Goal: Check status: Check status

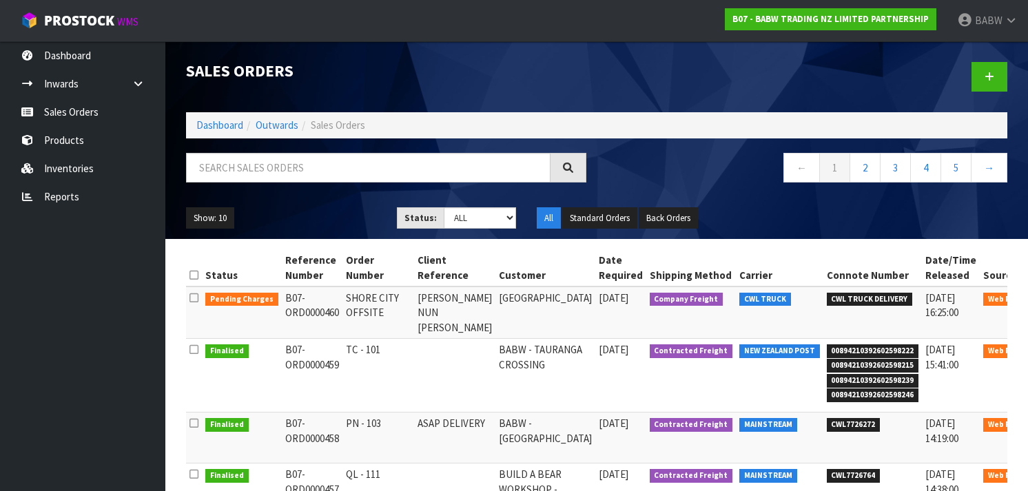
scroll to position [97, 0]
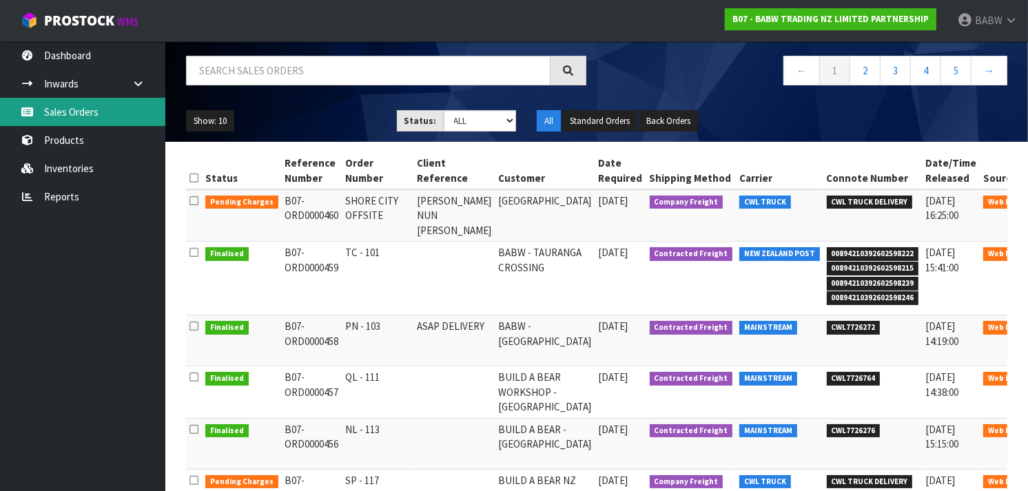
click at [83, 114] on link "Sales Orders" at bounding box center [82, 112] width 165 height 28
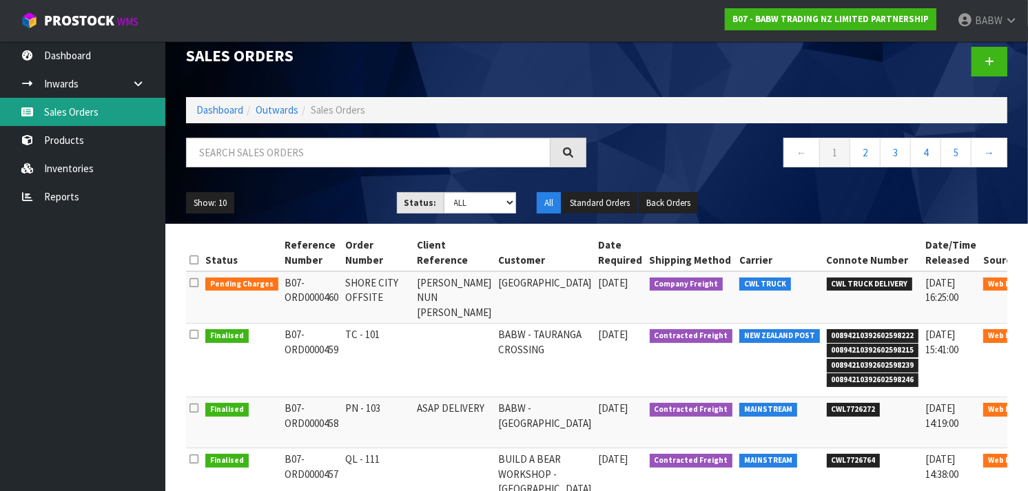
scroll to position [10, 0]
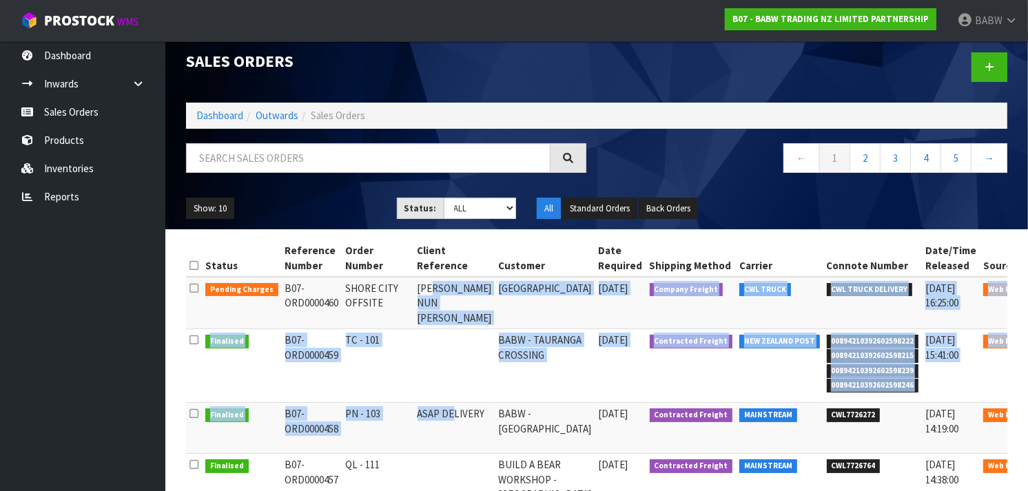
drag, startPoint x: 430, startPoint y: 293, endPoint x: 421, endPoint y: 422, distance: 129.8
click at [421, 422] on td "ASAP DELIVERY" at bounding box center [454, 428] width 81 height 51
drag, startPoint x: 421, startPoint y: 422, endPoint x: 437, endPoint y: 288, distance: 135.2
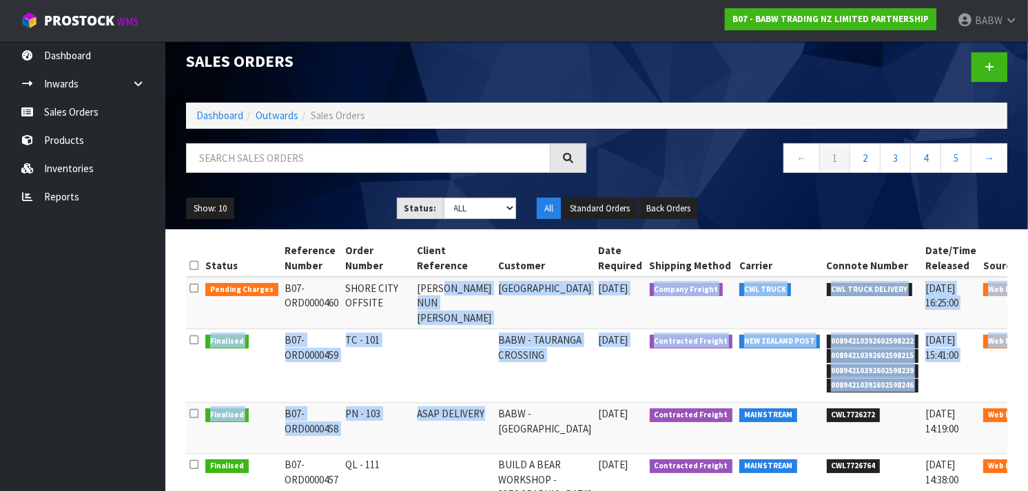
click at [437, 288] on td "[PERSON_NAME] NUN [PERSON_NAME]" at bounding box center [454, 303] width 81 height 52
drag, startPoint x: 437, startPoint y: 288, endPoint x: 446, endPoint y: 427, distance: 139.4
click at [446, 427] on td "ASAP DELIVERY" at bounding box center [454, 428] width 81 height 51
drag, startPoint x: 446, startPoint y: 427, endPoint x: 485, endPoint y: 280, distance: 151.9
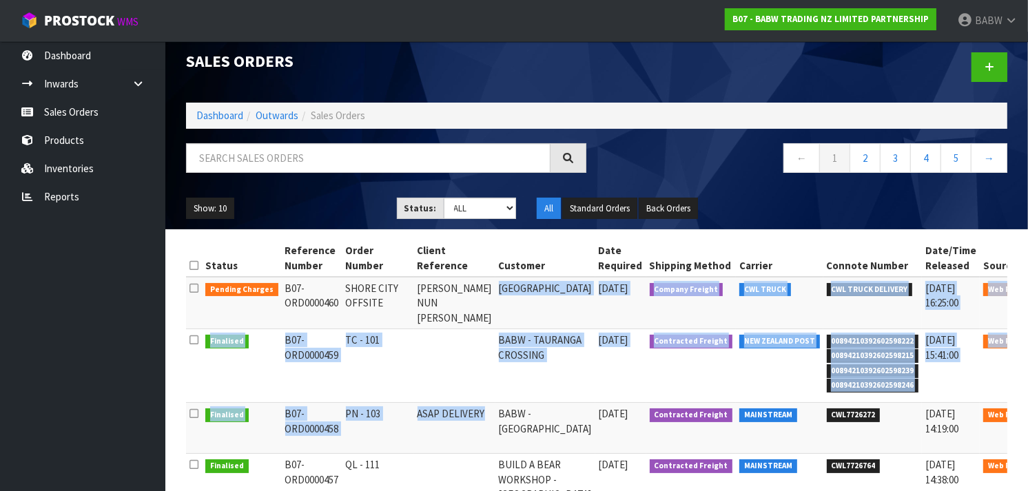
click at [495, 280] on td "[GEOGRAPHIC_DATA]" at bounding box center [545, 303] width 100 height 52
drag, startPoint x: 481, startPoint y: 319, endPoint x: 478, endPoint y: 439, distance: 120.6
click at [495, 439] on td "BABW - [GEOGRAPHIC_DATA]" at bounding box center [545, 428] width 100 height 51
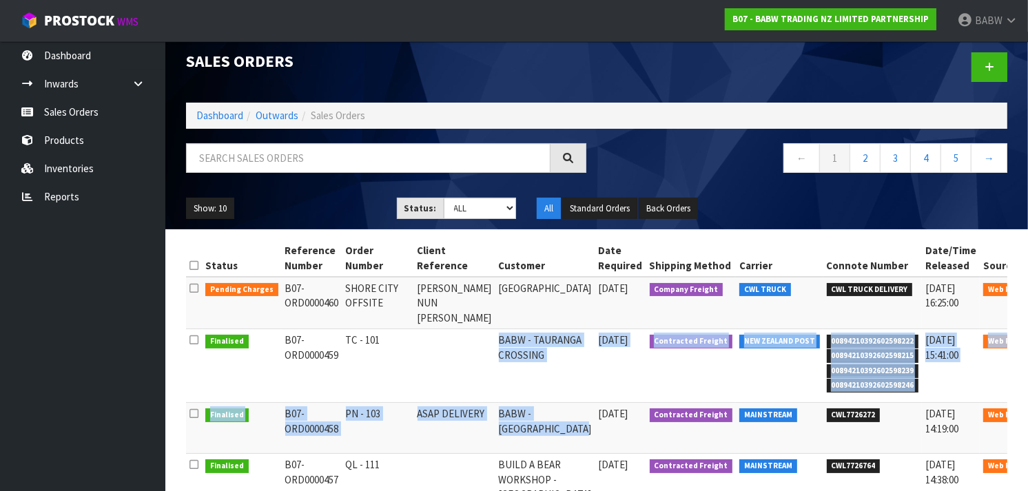
drag, startPoint x: 478, startPoint y: 439, endPoint x: 472, endPoint y: 352, distance: 87.6
click at [472, 352] on td at bounding box center [454, 366] width 81 height 74
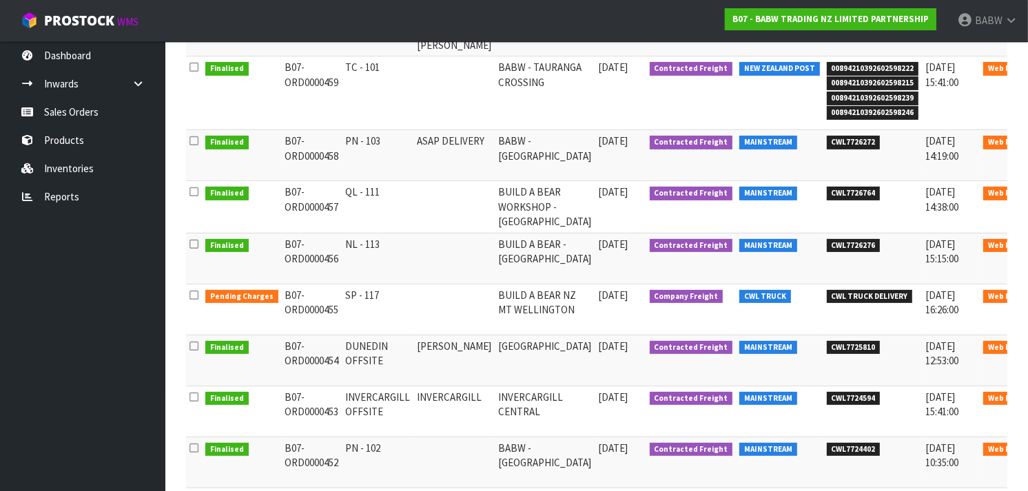
scroll to position [284, 0]
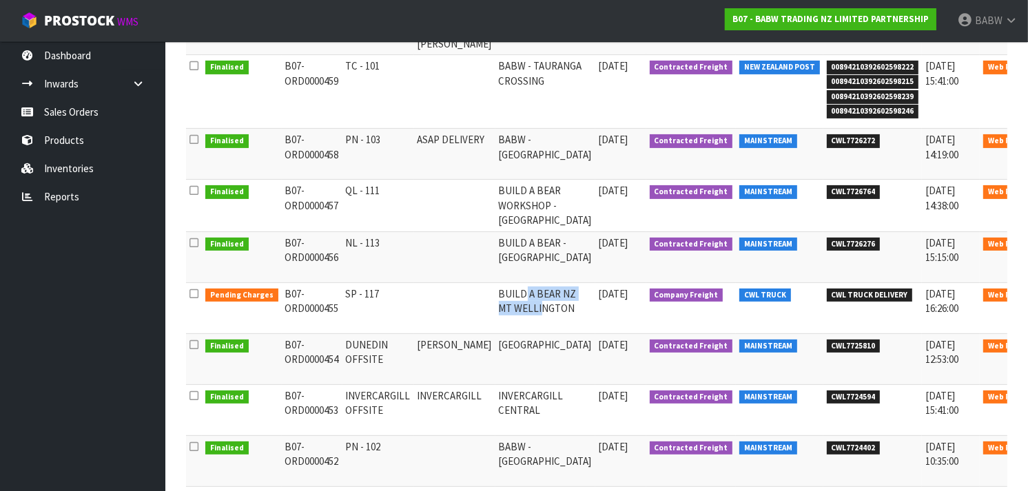
drag, startPoint x: 506, startPoint y: 293, endPoint x: 507, endPoint y: 332, distance: 39.3
click at [507, 332] on td "BUILD A BEAR NZ MT WELLINGTON" at bounding box center [545, 307] width 100 height 51
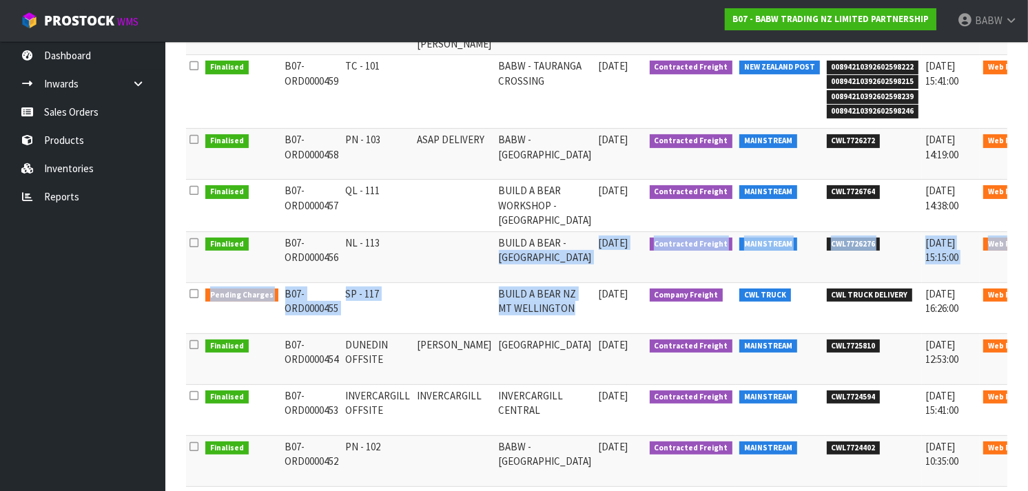
drag, startPoint x: 507, startPoint y: 332, endPoint x: 510, endPoint y: 278, distance: 53.8
click at [510, 278] on tbody "Pending Charges B07-ORD0000460 SHORE CITY OFFSITE [PERSON_NAME] NUN TOON-[PERSO…" at bounding box center [630, 270] width 889 height 535
click at [510, 278] on td "BUILD A BEAR - [GEOGRAPHIC_DATA]" at bounding box center [545, 256] width 100 height 51
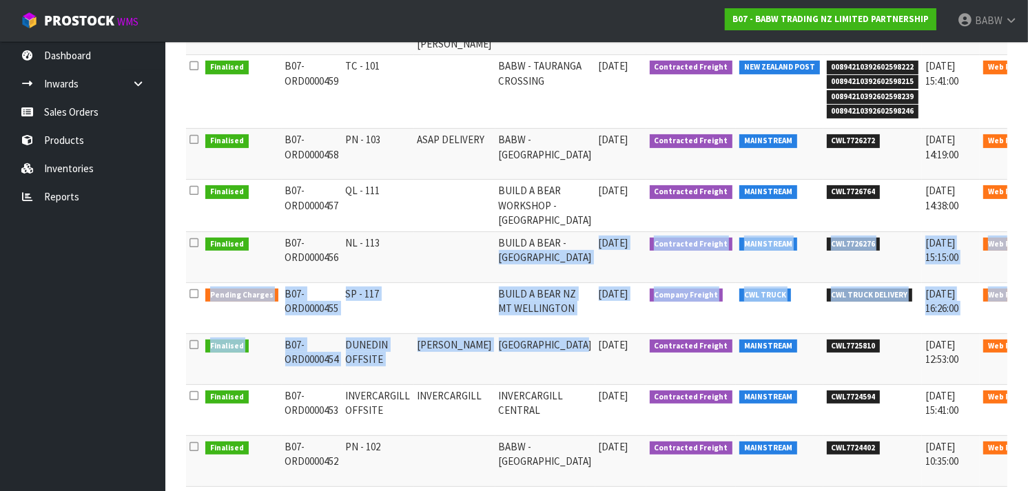
drag, startPoint x: 510, startPoint y: 278, endPoint x: 519, endPoint y: 358, distance: 80.3
click at [519, 358] on tbody "Pending Charges B07-ORD0000460 SHORE CITY OFFSITE [PERSON_NAME] NUN TOON-[PERSO…" at bounding box center [630, 270] width 889 height 535
click at [519, 358] on td "[GEOGRAPHIC_DATA]" at bounding box center [545, 358] width 100 height 51
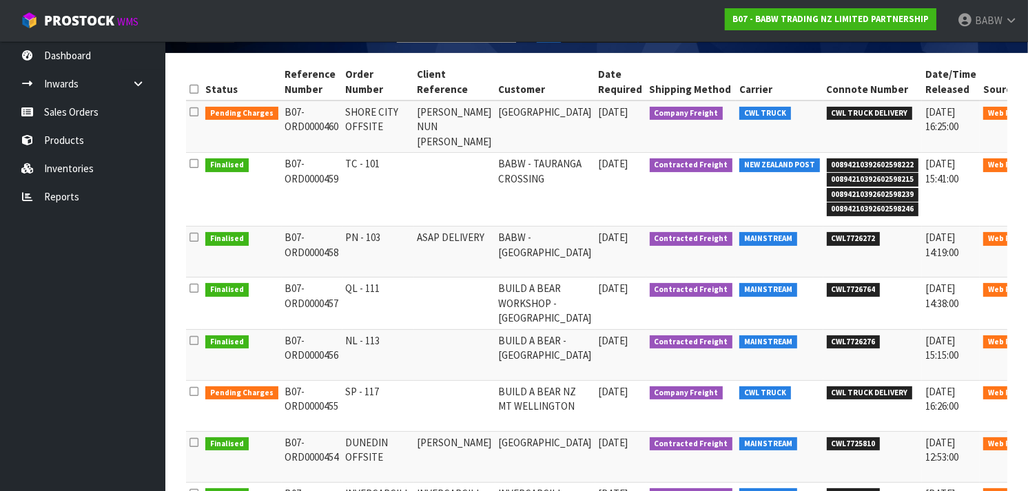
scroll to position [0, 0]
